Goal: Task Accomplishment & Management: Complete application form

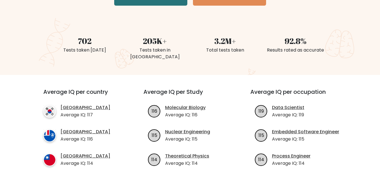
scroll to position [56, 0]
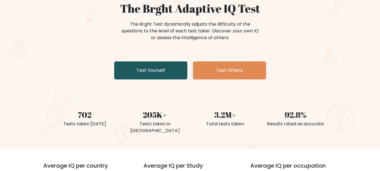
click at [143, 68] on link "Test Yourself" at bounding box center [150, 70] width 73 height 18
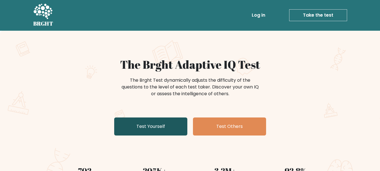
scroll to position [0, 0]
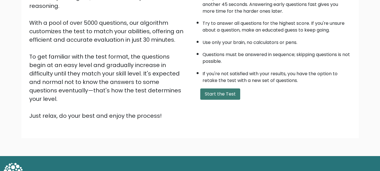
scroll to position [56, 0]
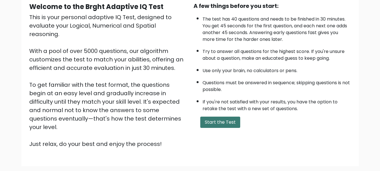
click at [224, 124] on button "Start the Test" at bounding box center [220, 122] width 40 height 11
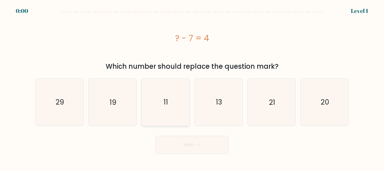
click at [184, 100] on icon "11" at bounding box center [165, 102] width 47 height 47
click at [192, 87] on input "c. 11" at bounding box center [192, 86] width 0 height 1
radio input "true"
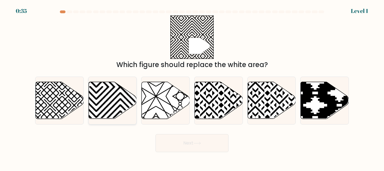
click at [113, 106] on icon at bounding box center [96, 81] width 97 height 97
click at [192, 87] on input "b." at bounding box center [192, 86] width 0 height 1
radio input "true"
click at [170, 138] on button "Next" at bounding box center [192, 143] width 73 height 18
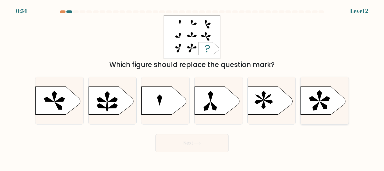
click at [323, 105] on icon at bounding box center [323, 105] width 7 height 8
click at [193, 87] on input "f." at bounding box center [192, 86] width 0 height 1
radio input "true"
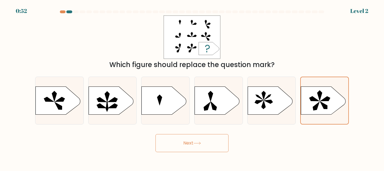
click at [213, 138] on button "Next" at bounding box center [192, 143] width 73 height 18
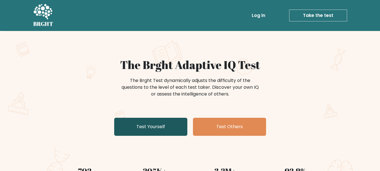
click at [136, 125] on link "Test Yourself" at bounding box center [150, 127] width 73 height 18
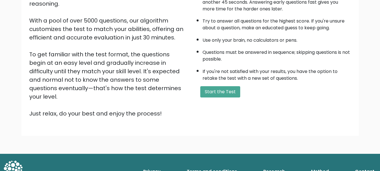
scroll to position [87, 0]
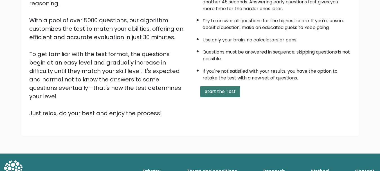
click at [205, 95] on button "Start the Test" at bounding box center [220, 91] width 40 height 11
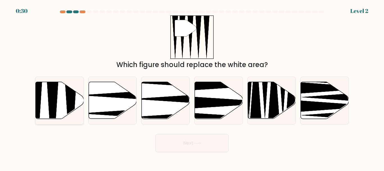
click at [64, 98] on icon at bounding box center [60, 100] width 48 height 37
click at [192, 87] on input "a." at bounding box center [192, 86] width 0 height 1
radio input "true"
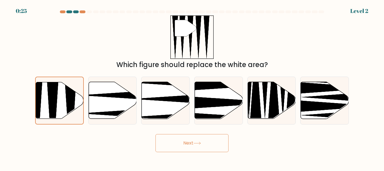
click at [212, 139] on button "Next" at bounding box center [192, 143] width 73 height 18
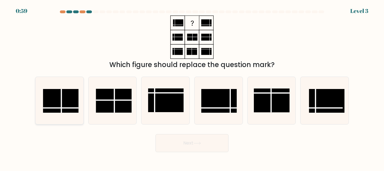
click at [50, 105] on rect at bounding box center [60, 101] width 35 height 24
click at [192, 87] on input "a." at bounding box center [192, 86] width 0 height 1
radio input "true"
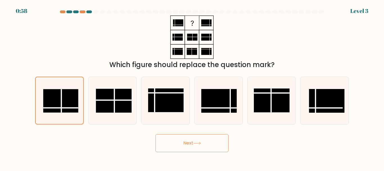
click at [203, 140] on button "Next" at bounding box center [192, 143] width 73 height 18
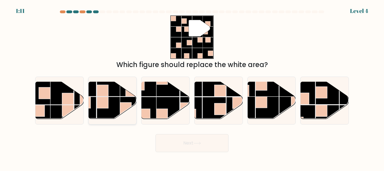
click at [114, 112] on rect at bounding box center [108, 108] width 23 height 23
click at [192, 87] on input "b." at bounding box center [192, 86] width 0 height 1
radio input "true"
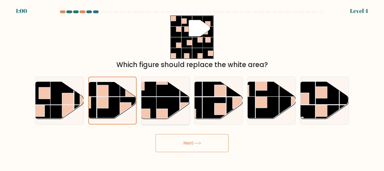
click at [167, 95] on rect at bounding box center [168, 84] width 23 height 23
click at [192, 87] on input "c." at bounding box center [192, 86] width 0 height 1
radio input "true"
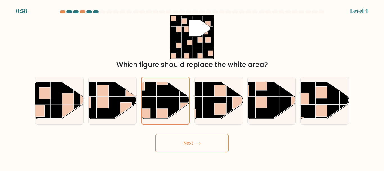
click at [182, 145] on button "Next" at bounding box center [192, 143] width 73 height 18
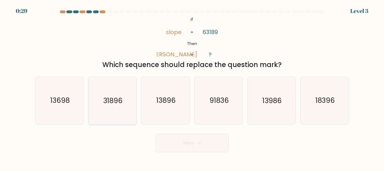
click at [116, 95] on icon "31896" at bounding box center [112, 100] width 47 height 47
click at [192, 87] on input "b. 31896" at bounding box center [192, 86] width 0 height 1
radio input "true"
click at [187, 142] on button "Next" at bounding box center [192, 143] width 73 height 18
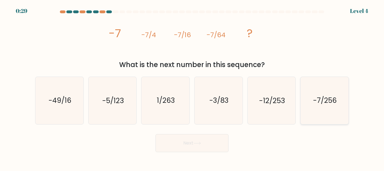
click at [321, 95] on icon "-7/256" at bounding box center [324, 100] width 47 height 47
click at [193, 87] on input "f. -7/256" at bounding box center [192, 86] width 0 height 1
radio input "true"
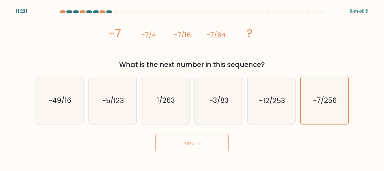
click at [204, 140] on button "Next" at bounding box center [192, 143] width 73 height 18
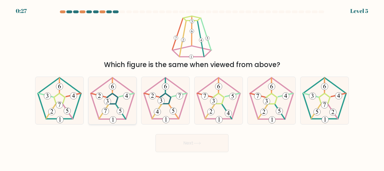
click at [114, 103] on icon at bounding box center [112, 100] width 47 height 47
click at [192, 87] on input "b." at bounding box center [192, 86] width 0 height 1
radio input "true"
click at [216, 142] on button "Next" at bounding box center [192, 143] width 73 height 18
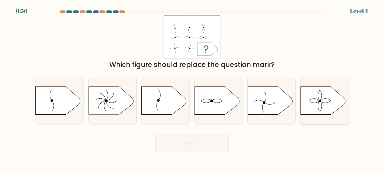
click at [312, 103] on icon at bounding box center [323, 100] width 45 height 28
click at [193, 87] on input "f." at bounding box center [192, 86] width 0 height 1
radio input "true"
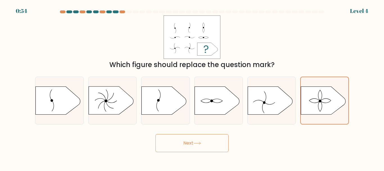
click at [214, 146] on button "Next" at bounding box center [192, 143] width 73 height 18
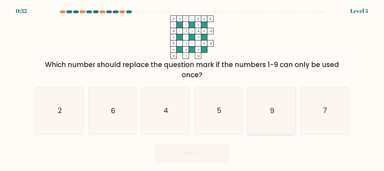
click at [290, 127] on icon "9" at bounding box center [271, 110] width 47 height 47
click at [193, 87] on input "e. 9" at bounding box center [192, 86] width 0 height 1
radio input "true"
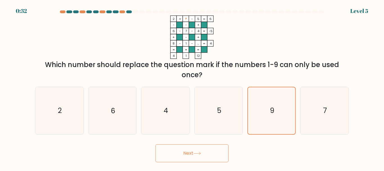
click at [202, 150] on button "Next" at bounding box center [192, 153] width 73 height 18
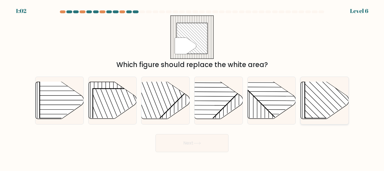
click at [313, 105] on rect at bounding box center [339, 83] width 69 height 69
click at [193, 87] on input "f." at bounding box center [192, 86] width 0 height 1
radio input "true"
click at [205, 145] on button "Next" at bounding box center [192, 143] width 73 height 18
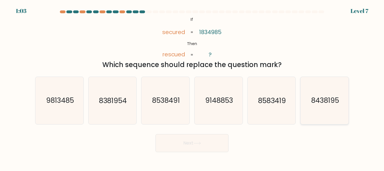
click at [327, 97] on text "8438195" at bounding box center [326, 101] width 28 height 10
click at [193, 87] on input "f. 8438195" at bounding box center [192, 86] width 0 height 1
radio input "true"
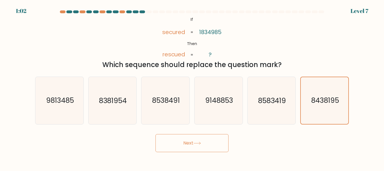
click at [204, 135] on button "Next" at bounding box center [192, 143] width 73 height 18
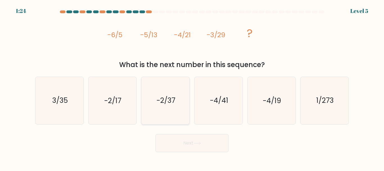
click at [165, 102] on text "-2/37" at bounding box center [166, 101] width 19 height 10
click at [192, 87] on input "c. -2/37" at bounding box center [192, 86] width 0 height 1
radio input "true"
click at [180, 139] on button "Next" at bounding box center [192, 143] width 73 height 18
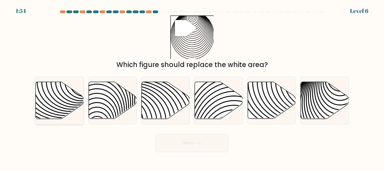
click at [65, 96] on icon at bounding box center [60, 100] width 48 height 37
click at [192, 87] on input "a." at bounding box center [192, 86] width 0 height 1
radio input "true"
click at [199, 149] on button "Next" at bounding box center [192, 143] width 73 height 18
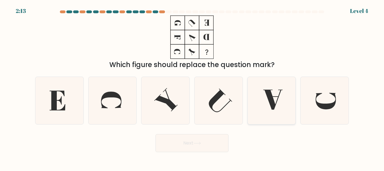
click at [276, 111] on icon at bounding box center [271, 100] width 47 height 47
click at [193, 87] on input "e." at bounding box center [192, 86] width 0 height 1
radio input "true"
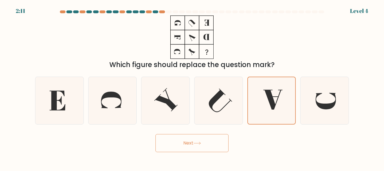
click at [208, 143] on button "Next" at bounding box center [192, 143] width 73 height 18
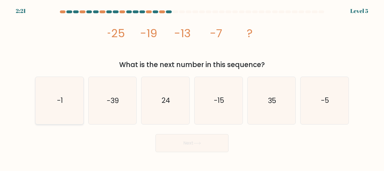
click at [62, 91] on icon "-1" at bounding box center [59, 100] width 47 height 47
click at [192, 87] on input "a. -1" at bounding box center [192, 86] width 0 height 1
radio input "true"
click at [192, 147] on button "Next" at bounding box center [192, 143] width 73 height 18
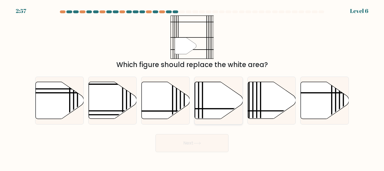
click at [207, 113] on icon at bounding box center [219, 100] width 48 height 37
click at [193, 87] on input "d." at bounding box center [192, 86] width 0 height 1
radio input "true"
click at [215, 140] on button "Next" at bounding box center [192, 143] width 73 height 18
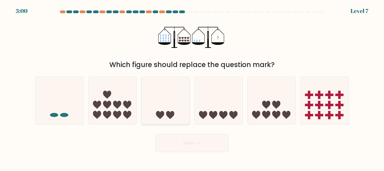
click at [186, 97] on icon at bounding box center [166, 101] width 48 height 40
click at [192, 87] on input "c." at bounding box center [192, 86] width 0 height 1
radio input "true"
click at [193, 136] on button "Next" at bounding box center [192, 143] width 73 height 18
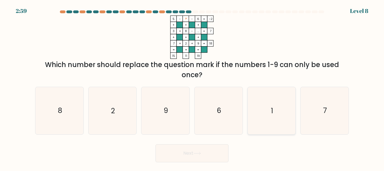
click at [274, 115] on icon "1" at bounding box center [271, 110] width 47 height 47
click at [193, 87] on input "e. 1" at bounding box center [192, 86] width 0 height 1
radio input "true"
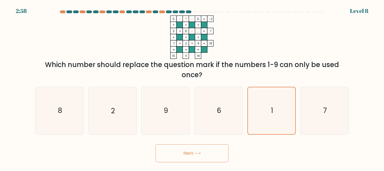
click at [206, 151] on button "Next" at bounding box center [192, 153] width 73 height 18
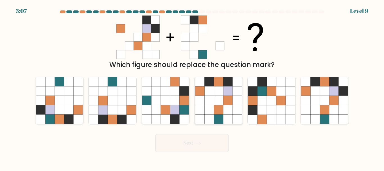
click at [205, 94] on icon at bounding box center [199, 90] width 9 height 9
click at [193, 87] on input "d." at bounding box center [192, 86] width 0 height 1
radio input "true"
click at [337, 97] on icon at bounding box center [334, 100] width 9 height 9
click at [193, 87] on input "f." at bounding box center [192, 86] width 0 height 1
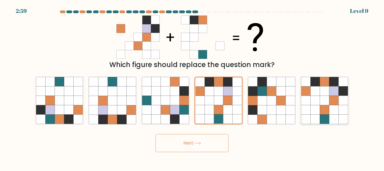
radio input "true"
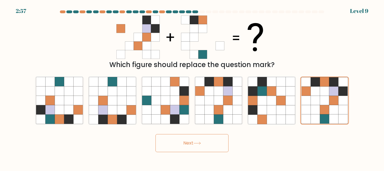
click at [205, 140] on button "Next" at bounding box center [192, 143] width 73 height 18
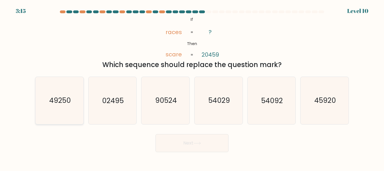
click at [56, 96] on text "49250" at bounding box center [60, 101] width 22 height 10
click at [192, 87] on input "a. 49250" at bounding box center [192, 86] width 0 height 1
radio input "true"
click at [214, 148] on button "Next" at bounding box center [192, 143] width 73 height 18
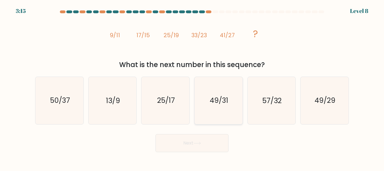
click at [212, 107] on icon "49/31" at bounding box center [218, 100] width 47 height 47
click at [193, 87] on input "d. 49/31" at bounding box center [192, 86] width 0 height 1
radio input "true"
click at [204, 142] on button "Next" at bounding box center [192, 143] width 73 height 18
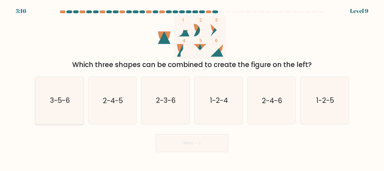
click at [67, 95] on icon "3-5-6" at bounding box center [59, 100] width 47 height 47
click at [192, 87] on input "a. 3-5-6" at bounding box center [192, 86] width 0 height 1
radio input "true"
click at [187, 140] on button "Next" at bounding box center [192, 143] width 73 height 18
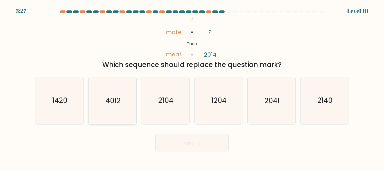
click at [118, 108] on icon "4012" at bounding box center [112, 100] width 47 height 47
click at [192, 87] on input "b. 4012" at bounding box center [192, 86] width 0 height 1
radio input "true"
click at [218, 144] on button "Next" at bounding box center [192, 143] width 73 height 18
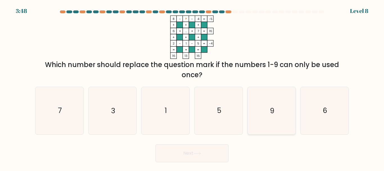
click at [267, 94] on icon "9" at bounding box center [271, 110] width 47 height 47
click at [193, 87] on input "e. 9" at bounding box center [192, 86] width 0 height 1
radio input "true"
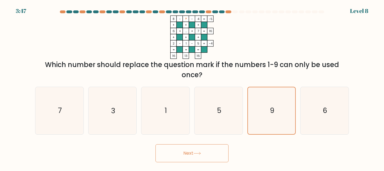
click at [210, 151] on button "Next" at bounding box center [192, 153] width 73 height 18
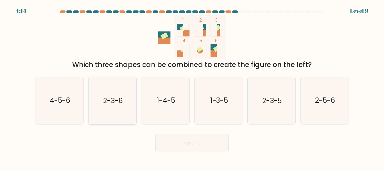
click at [128, 95] on icon "2-3-6" at bounding box center [112, 100] width 47 height 47
click at [192, 87] on input "b. 2-3-6" at bounding box center [192, 86] width 0 height 1
radio input "true"
click at [179, 140] on button "Next" at bounding box center [192, 143] width 73 height 18
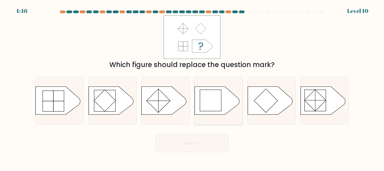
click at [211, 101] on rect at bounding box center [210, 100] width 21 height 21
click at [193, 87] on input "d." at bounding box center [192, 86] width 0 height 1
radio input "true"
click at [191, 140] on button "Next" at bounding box center [192, 143] width 73 height 18
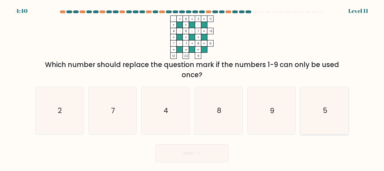
click at [313, 100] on icon "5" at bounding box center [324, 110] width 47 height 47
click at [193, 87] on input "f. 5" at bounding box center [192, 86] width 0 height 1
radio input "true"
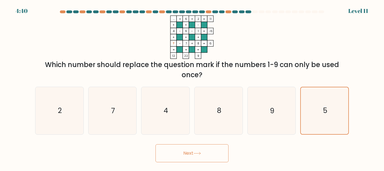
click at [200, 156] on button "Next" at bounding box center [192, 153] width 73 height 18
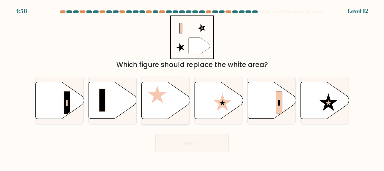
click at [169, 101] on icon at bounding box center [166, 100] width 48 height 37
click at [192, 87] on input "c." at bounding box center [192, 86] width 0 height 1
radio input "true"
click at [183, 139] on button "Next" at bounding box center [192, 143] width 73 height 18
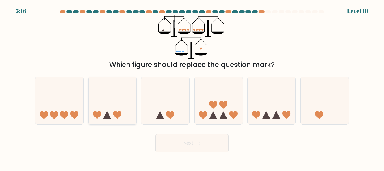
click at [112, 93] on icon at bounding box center [113, 101] width 48 height 40
click at [192, 87] on input "b." at bounding box center [192, 86] width 0 height 1
radio input "true"
click at [281, 109] on icon at bounding box center [272, 101] width 48 height 40
click at [193, 87] on input "e." at bounding box center [192, 86] width 0 height 1
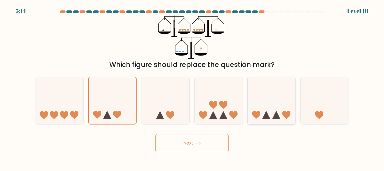
radio input "true"
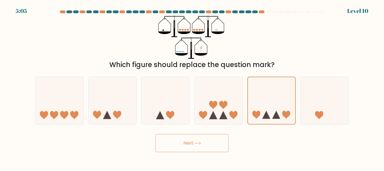
click at [211, 144] on button "Next" at bounding box center [192, 143] width 73 height 18
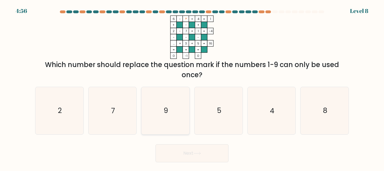
click at [171, 99] on icon "9" at bounding box center [165, 110] width 47 height 47
click at [192, 87] on input "c. 9" at bounding box center [192, 86] width 0 height 1
radio input "true"
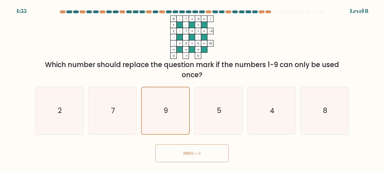
click at [200, 154] on icon at bounding box center [198, 153] width 8 height 3
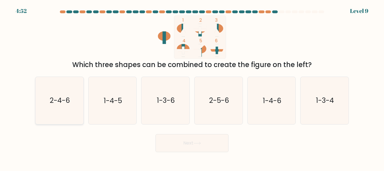
click at [59, 105] on text "2-4-6" at bounding box center [60, 101] width 20 height 10
click at [192, 87] on input "a. 2-4-6" at bounding box center [192, 86] width 0 height 1
radio input "true"
click at [198, 141] on button "Next" at bounding box center [192, 143] width 73 height 18
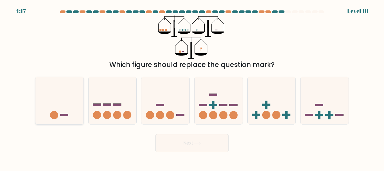
click at [77, 111] on icon at bounding box center [59, 101] width 48 height 40
click at [192, 87] on input "a." at bounding box center [192, 86] width 0 height 1
radio input "true"
click at [218, 144] on button "Next" at bounding box center [192, 143] width 73 height 18
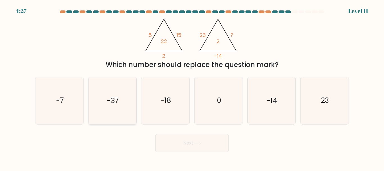
click at [121, 103] on icon "-37" at bounding box center [112, 100] width 47 height 47
click at [192, 87] on input "b. -37" at bounding box center [192, 86] width 0 height 1
radio input "true"
click at [215, 146] on button "Next" at bounding box center [192, 143] width 73 height 18
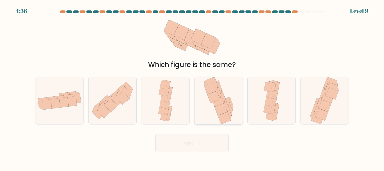
click at [222, 110] on icon at bounding box center [221, 109] width 13 height 12
click at [193, 87] on input "d." at bounding box center [192, 86] width 0 height 1
radio input "true"
click at [209, 143] on button "Next" at bounding box center [192, 143] width 73 height 18
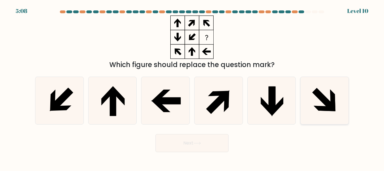
click at [329, 98] on icon at bounding box center [324, 100] width 47 height 47
click at [193, 87] on input "f." at bounding box center [192, 86] width 0 height 1
radio input "true"
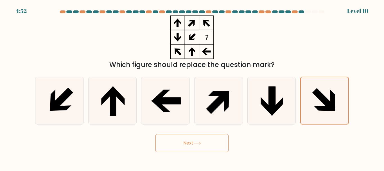
click at [195, 147] on button "Next" at bounding box center [192, 143] width 73 height 18
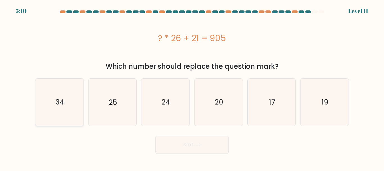
click at [49, 105] on icon "34" at bounding box center [59, 102] width 47 height 47
click at [192, 87] on input "a. 34" at bounding box center [192, 86] width 0 height 1
radio input "true"
click at [167, 144] on button "Next" at bounding box center [192, 145] width 73 height 18
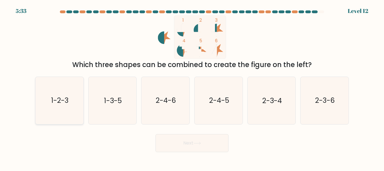
click at [61, 99] on text "1-2-3" at bounding box center [59, 101] width 17 height 10
click at [192, 87] on input "a. 1-2-3" at bounding box center [192, 86] width 0 height 1
radio input "true"
click at [199, 137] on button "Next" at bounding box center [192, 143] width 73 height 18
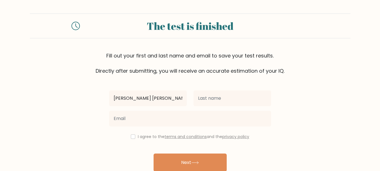
type input "Kimberly Ann"
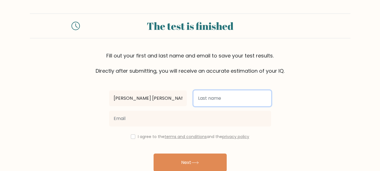
click at [213, 102] on input "text" at bounding box center [233, 98] width 78 height 16
type input "Tamayo"
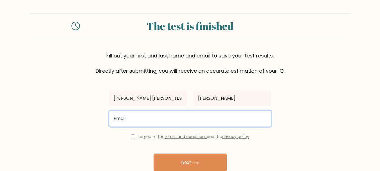
click at [157, 119] on input "email" at bounding box center [190, 119] width 162 height 16
type input "tamayokimberlyann26@gmail.com"
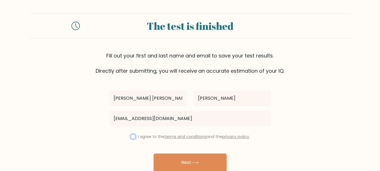
click at [133, 135] on input "checkbox" at bounding box center [133, 136] width 5 height 5
checkbox input "true"
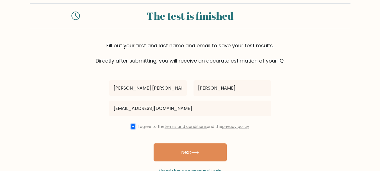
scroll to position [27, 0]
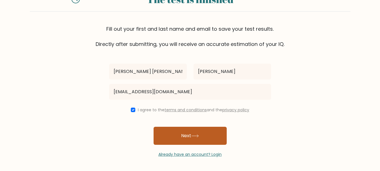
click at [168, 138] on button "Next" at bounding box center [190, 136] width 73 height 18
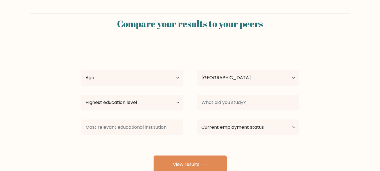
select select "PH"
click at [173, 77] on select "Age Under [DEMOGRAPHIC_DATA] [DEMOGRAPHIC_DATA] [DEMOGRAPHIC_DATA] [DEMOGRAPHIC…" at bounding box center [132, 78] width 102 height 16
select select "18_24"
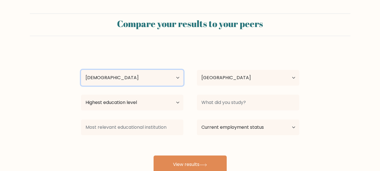
click at [81, 70] on select "Age Under [DEMOGRAPHIC_DATA] [DEMOGRAPHIC_DATA] [DEMOGRAPHIC_DATA] [DEMOGRAPHIC…" at bounding box center [132, 78] width 102 height 16
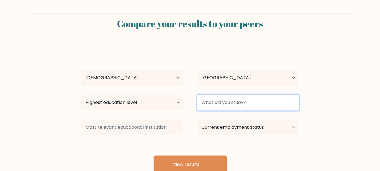
click at [206, 102] on input at bounding box center [248, 103] width 102 height 16
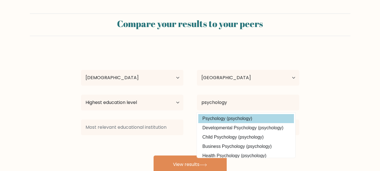
click at [221, 118] on option "Psychology (psychology)" at bounding box center [246, 118] width 96 height 9
type input "Psychology"
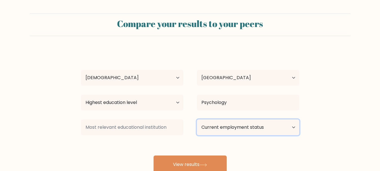
click at [265, 125] on select "Current employment status Employed Student Retired Other / prefer not to answer" at bounding box center [248, 127] width 102 height 16
select select "student"
click at [197, 119] on select "Current employment status Employed Student Retired Other / prefer not to answer" at bounding box center [248, 127] width 102 height 16
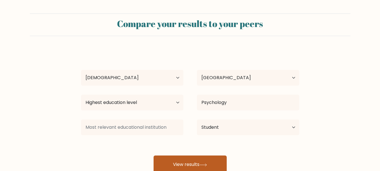
click at [213, 163] on button "View results" at bounding box center [190, 164] width 73 height 18
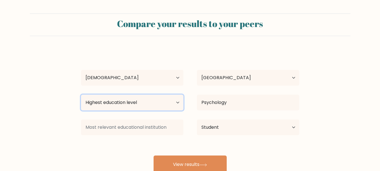
click at [173, 102] on select "Highest education level No schooling Primary Lower Secondary Upper Secondary Oc…" at bounding box center [132, 103] width 102 height 16
select select "upper_secondary"
click at [81, 95] on select "Highest education level No schooling Primary Lower Secondary Upper Secondary Oc…" at bounding box center [132, 103] width 102 height 16
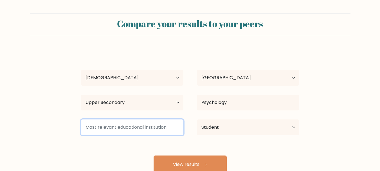
click at [154, 132] on input at bounding box center [132, 127] width 102 height 16
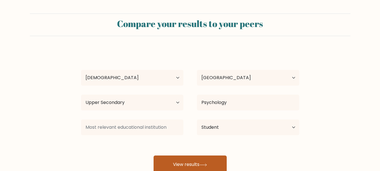
click at [176, 160] on button "View results" at bounding box center [190, 164] width 73 height 18
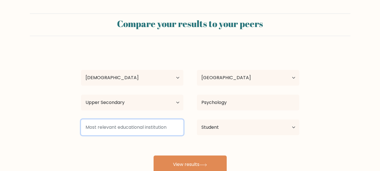
drag, startPoint x: 169, startPoint y: 128, endPoint x: 107, endPoint y: 124, distance: 61.8
click at [107, 124] on input at bounding box center [132, 127] width 102 height 16
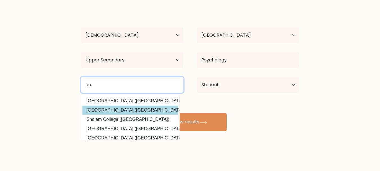
type input "c"
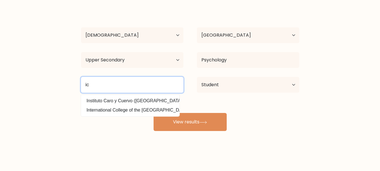
type input "i"
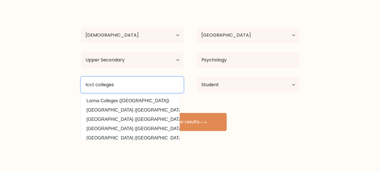
click at [93, 86] on input "Icct colleges" at bounding box center [132, 85] width 102 height 16
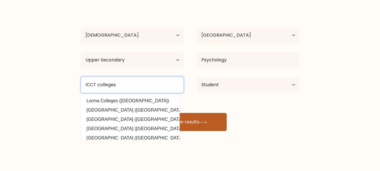
type input "ICCT colleges"
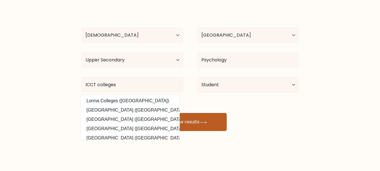
click at [215, 119] on button "View results" at bounding box center [190, 122] width 73 height 18
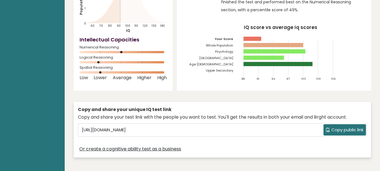
scroll to position [113, 0]
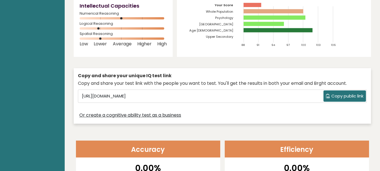
click at [335, 93] on span "Copy public link" at bounding box center [348, 96] width 32 height 6
